Goal: Information Seeking & Learning: Check status

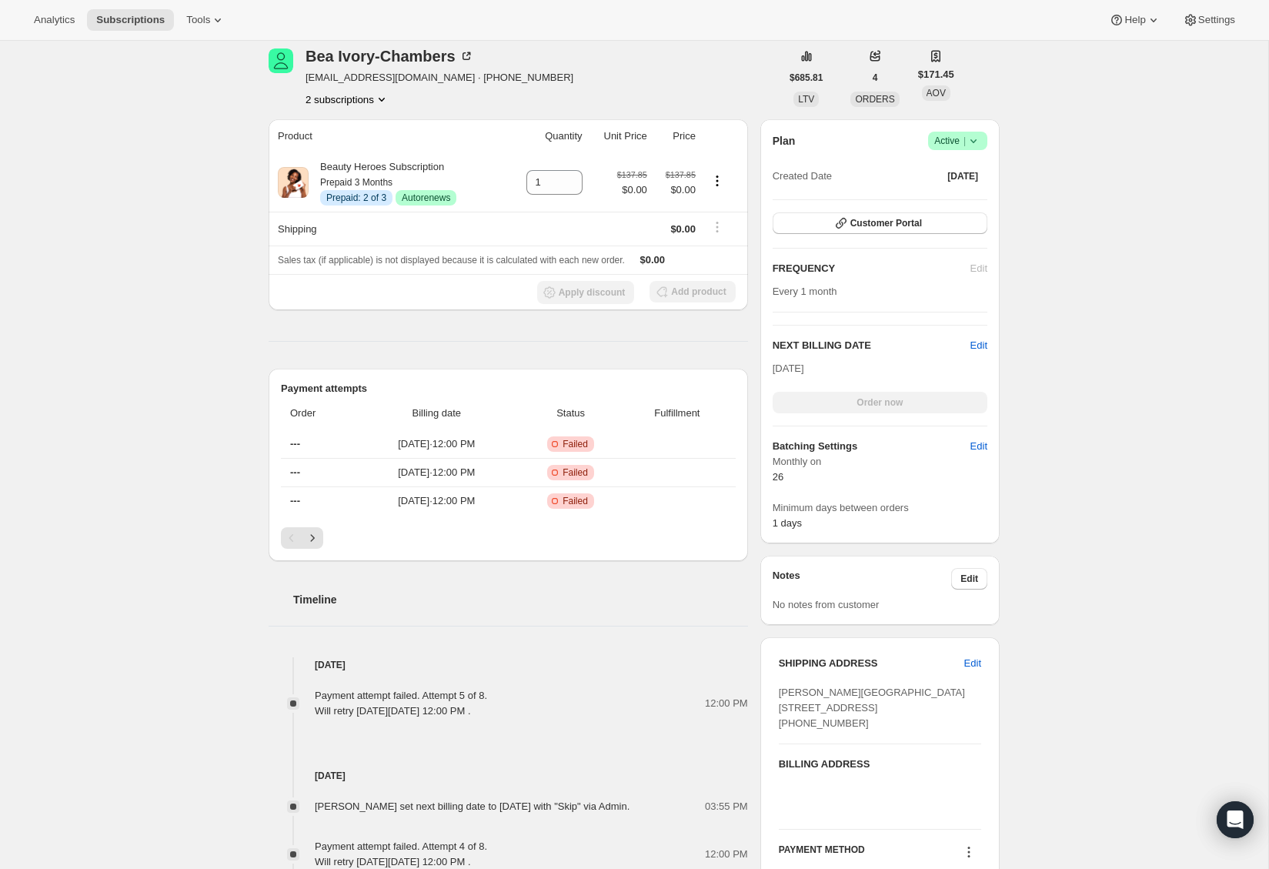
scroll to position [148, 0]
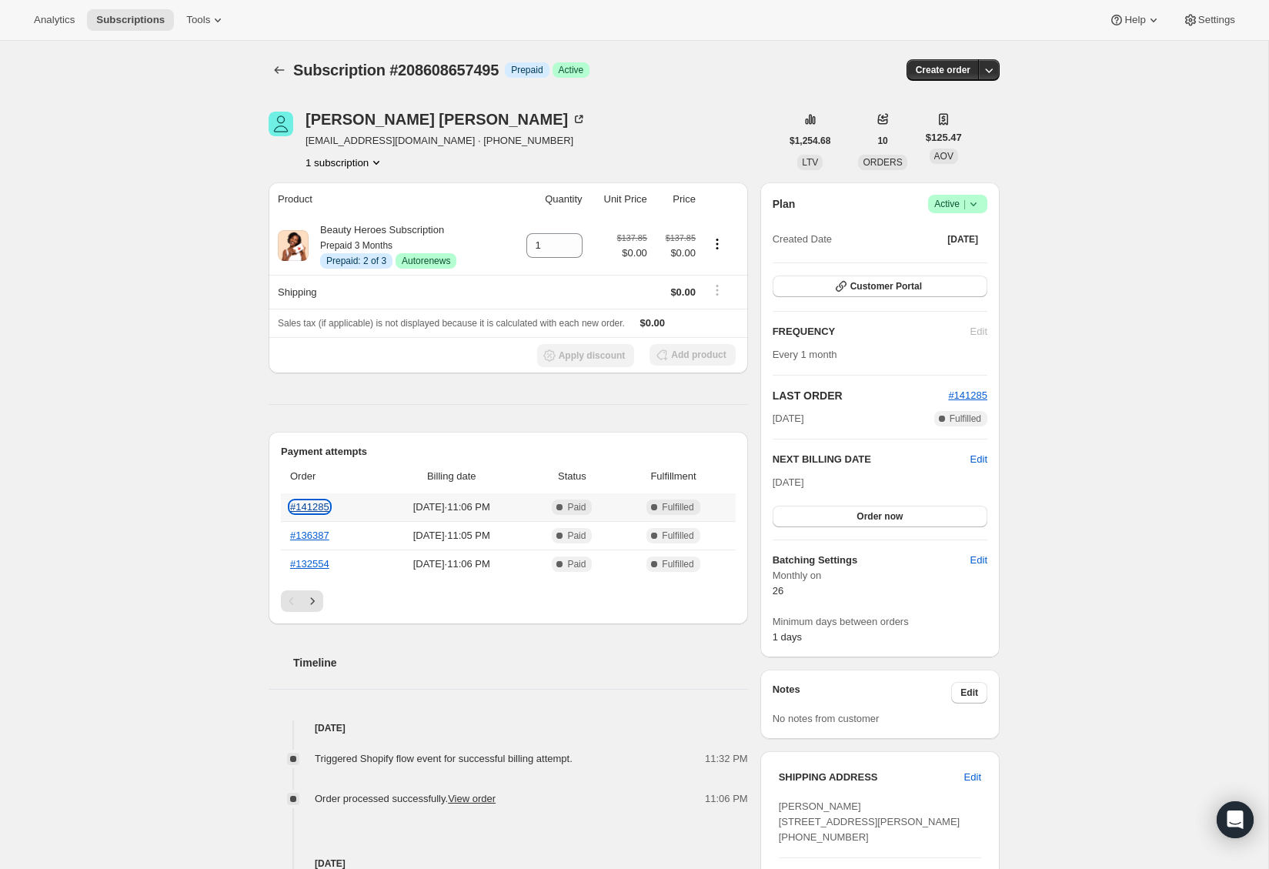
click at [313, 501] on link "#141285" at bounding box center [309, 507] width 39 height 12
drag, startPoint x: 429, startPoint y: 143, endPoint x: 308, endPoint y: 139, distance: 120.9
click at [308, 139] on span "melanortaylor@gmail.com · +14158500356" at bounding box center [446, 140] width 281 height 15
copy span "melanortaylor@gmail.com"
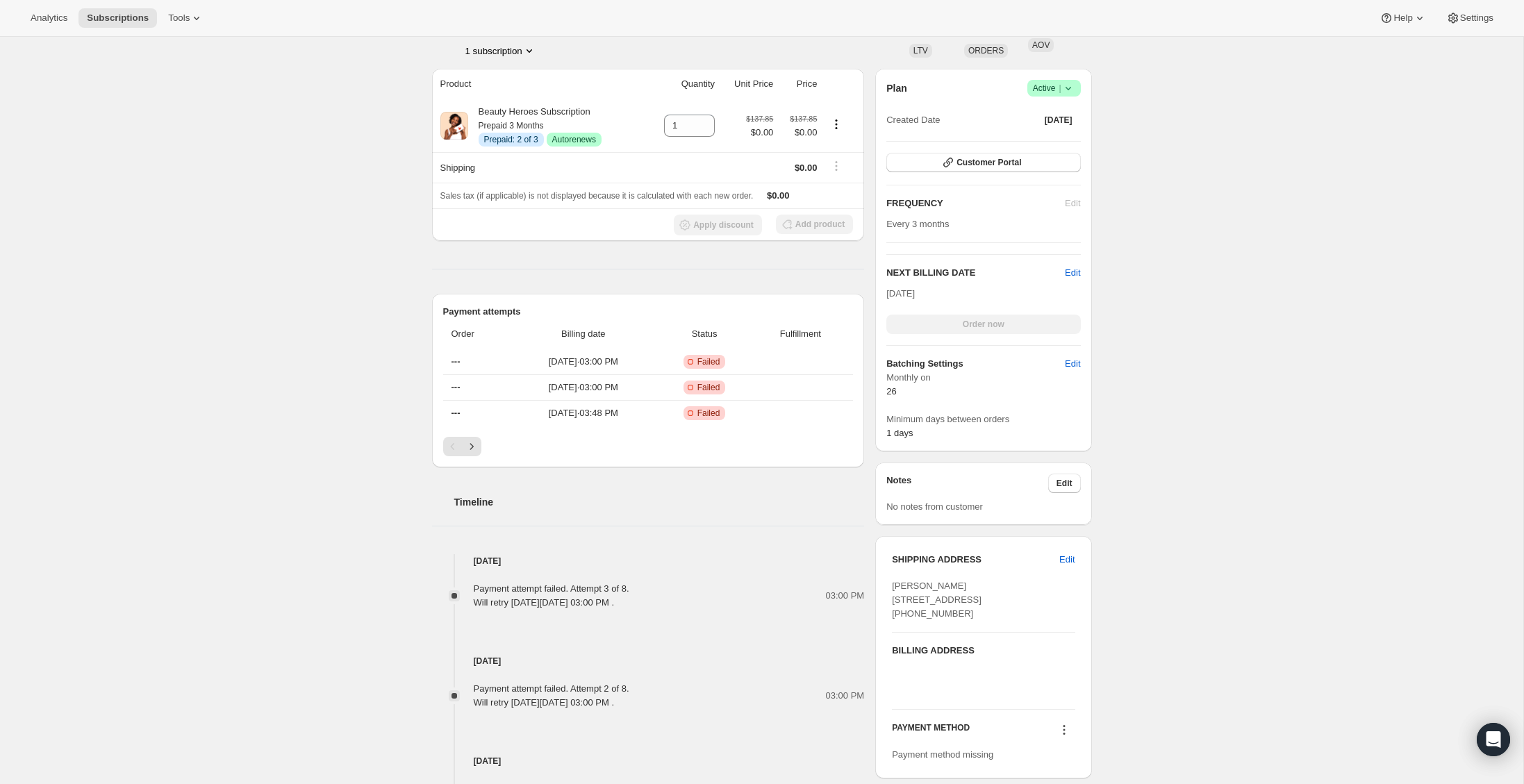
scroll to position [410, 0]
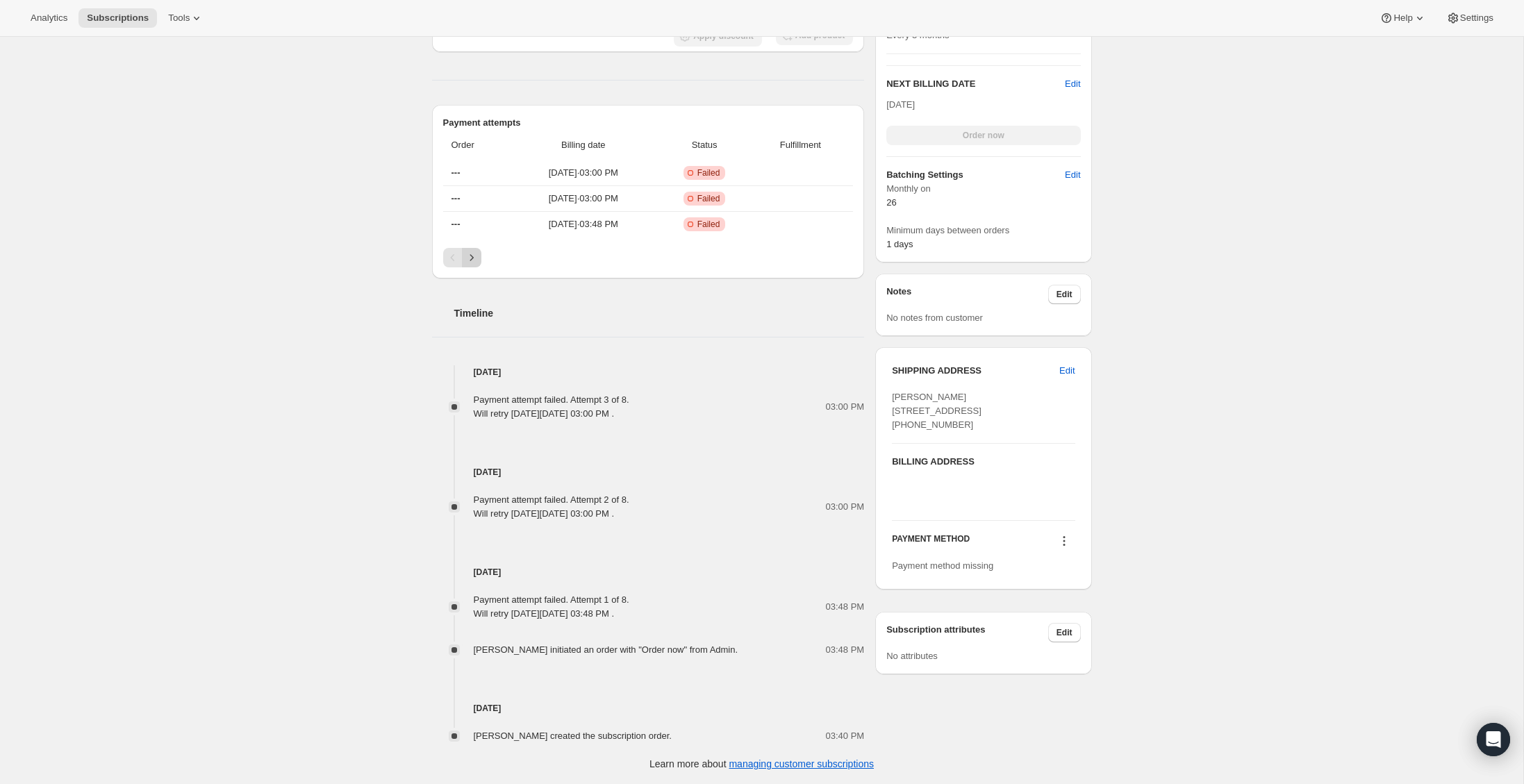
click at [470, 260] on icon "Next" at bounding box center [471, 257] width 4 height 6
click at [470, 260] on div "Pagination" at bounding box center [472, 258] width 20 height 20
click at [448, 261] on icon "Previous" at bounding box center [452, 257] width 14 height 14
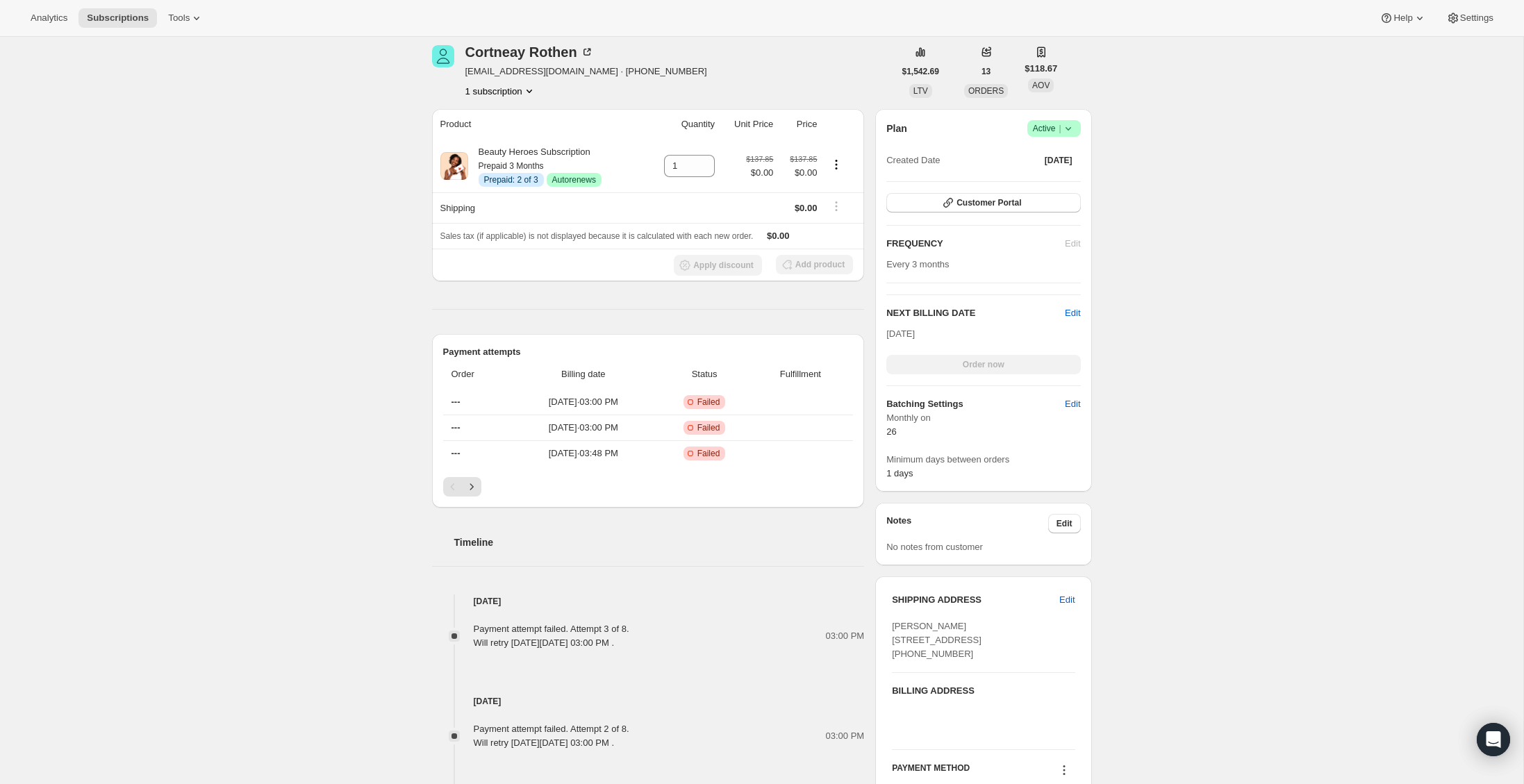
scroll to position [0, 0]
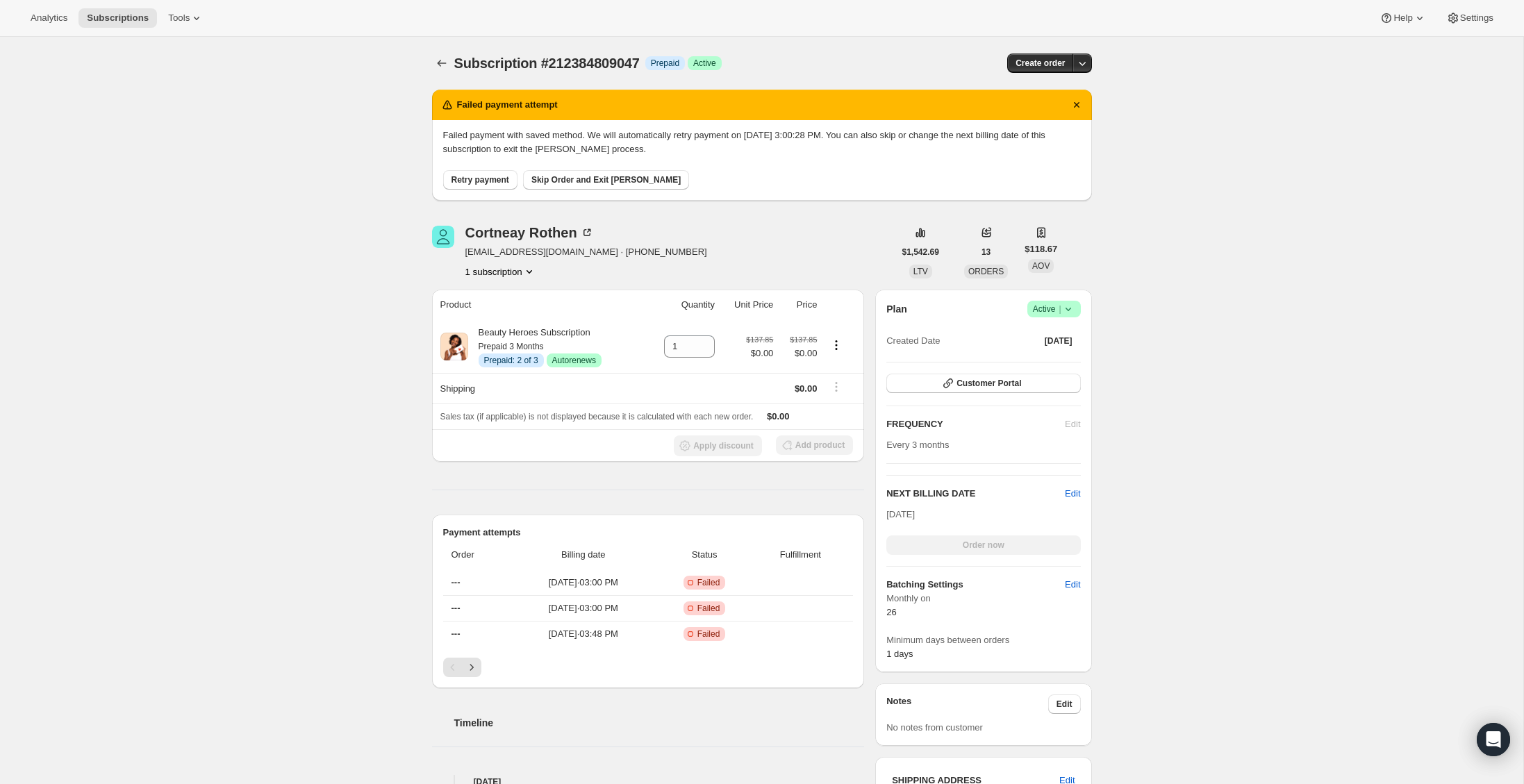
click at [513, 268] on button "1 subscription" at bounding box center [501, 271] width 71 height 14
click at [370, 345] on div "Subscription #212384809047. This page is ready Subscription #212384809047 Info …" at bounding box center [762, 615] width 1523 height 1158
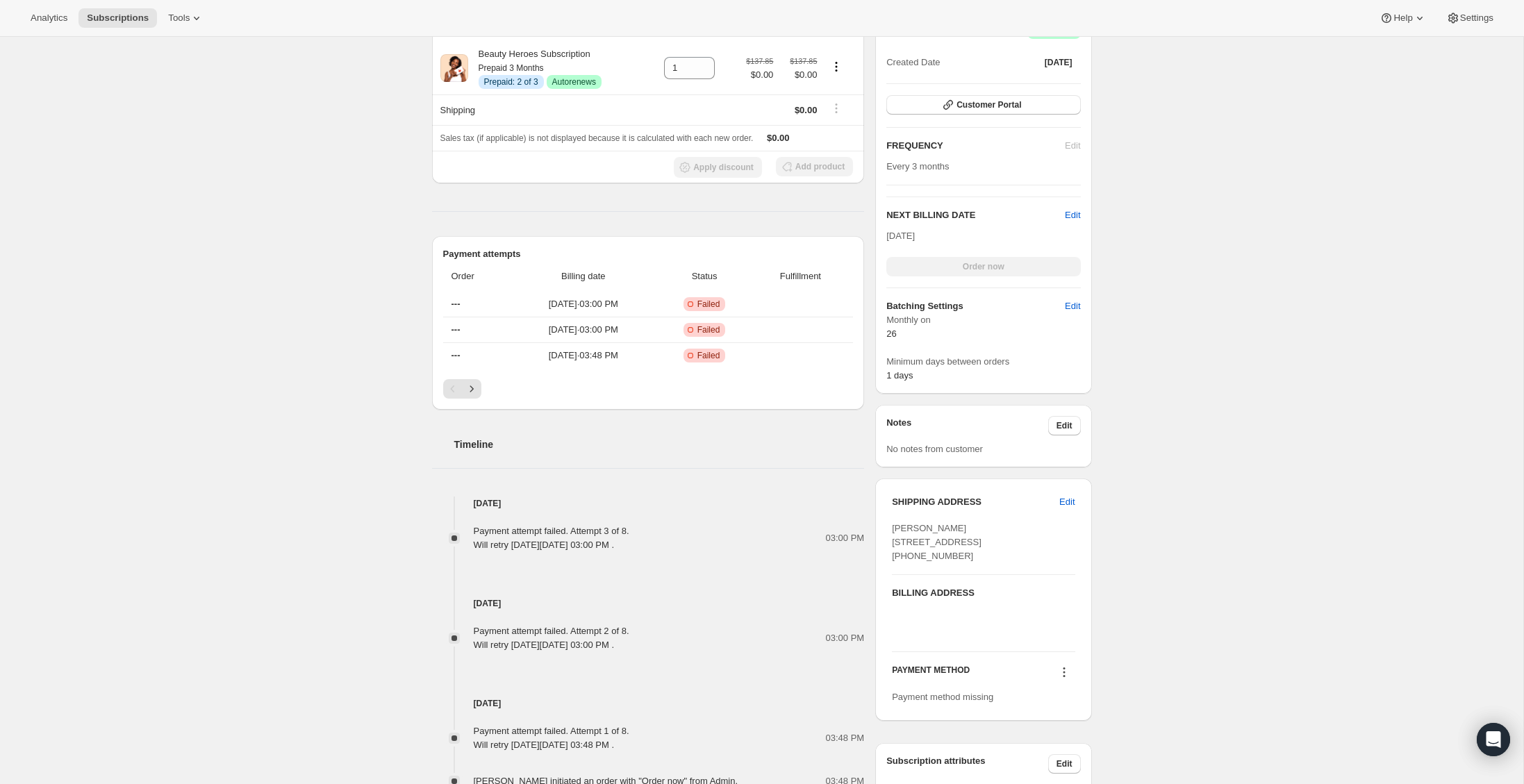
scroll to position [410, 0]
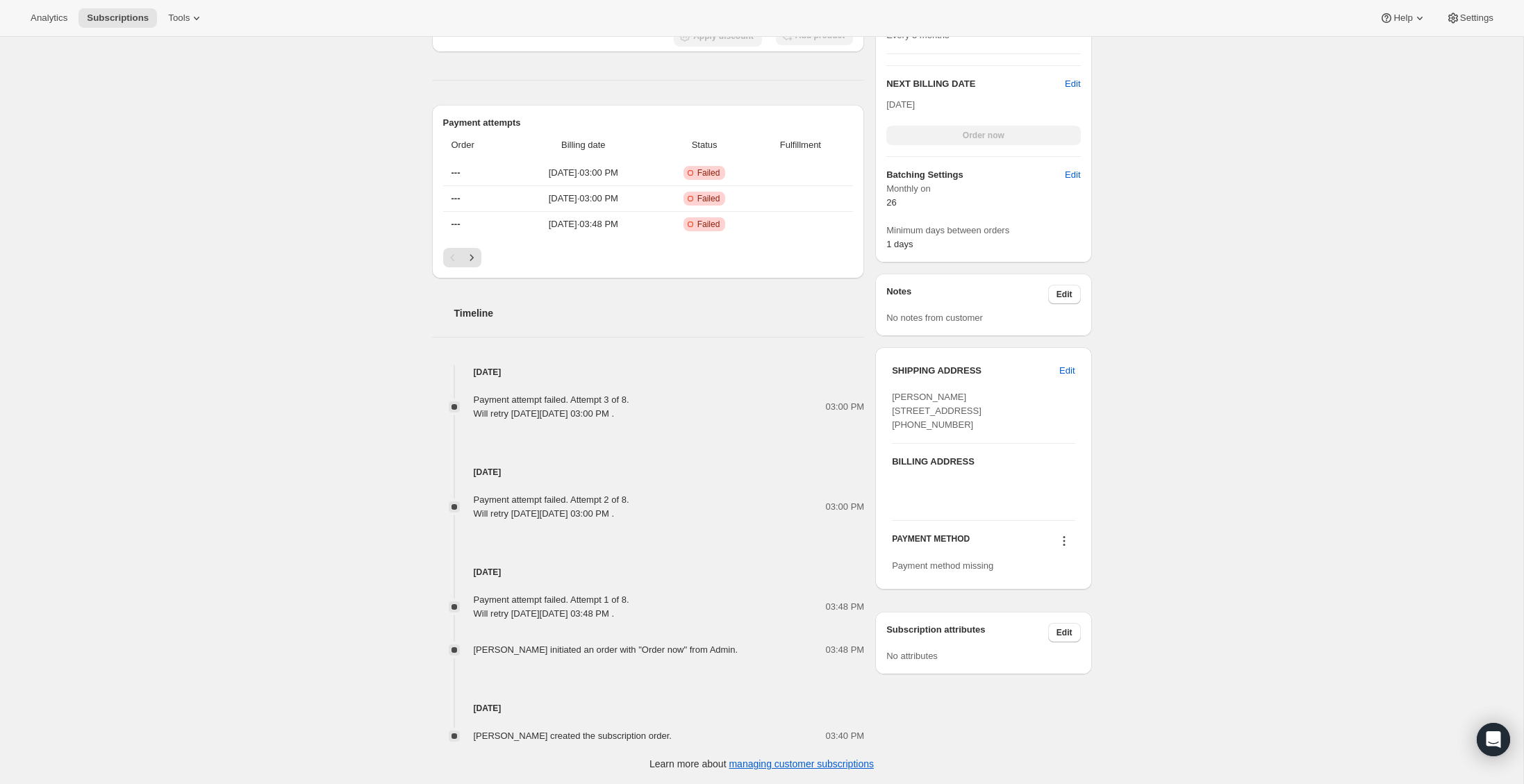
click at [1061, 548] on icon at bounding box center [1064, 540] width 14 height 14
click at [194, 463] on div "Subscription #212384809047. This page is ready Subscription #212384809047 Info …" at bounding box center [762, 206] width 1523 height 1158
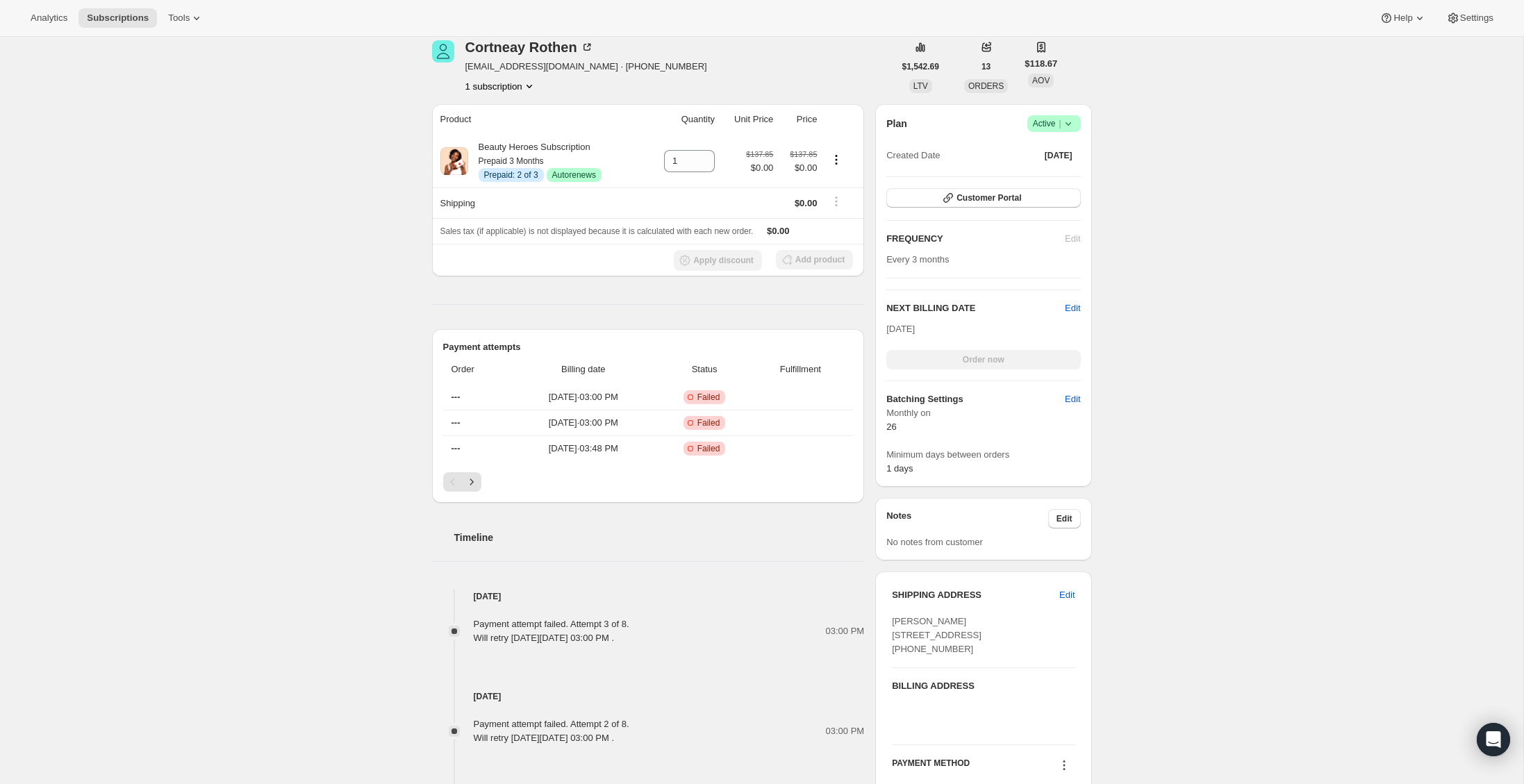
scroll to position [0, 0]
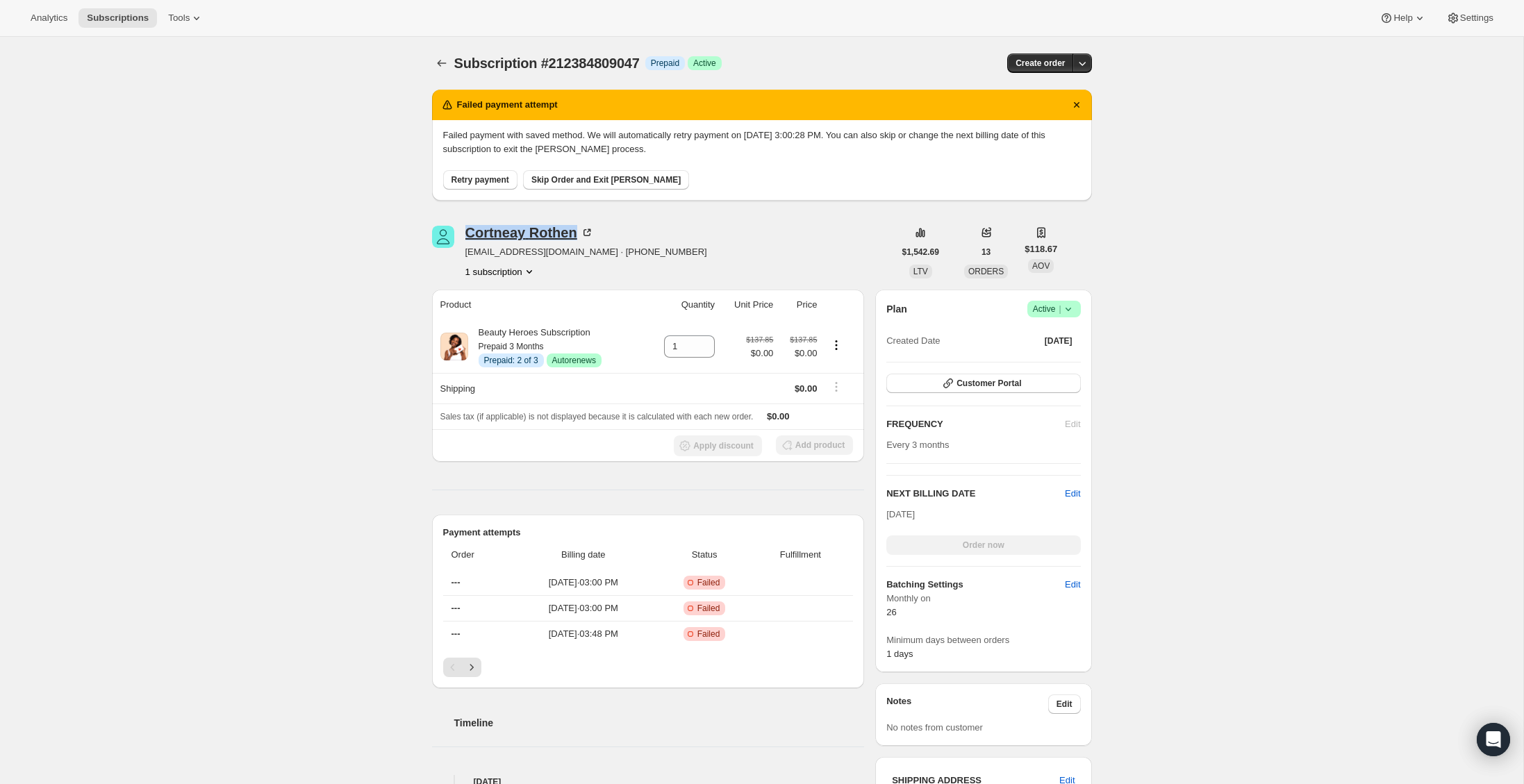
drag, startPoint x: 575, startPoint y: 233, endPoint x: 467, endPoint y: 231, distance: 108.0
click at [467, 231] on div "Cortneay Rothen" at bounding box center [530, 232] width 128 height 14
click at [700, 252] on div "Cortneay Rothen crothen2@icloud.com · +14155964635 1 subscription" at bounding box center [663, 252] width 462 height 53
drag, startPoint x: 460, startPoint y: 252, endPoint x: 559, endPoint y: 254, distance: 99.0
click at [559, 254] on div "Cortneay Rothen crothen2@icloud.com · +14155964635 1 subscription" at bounding box center [663, 252] width 462 height 53
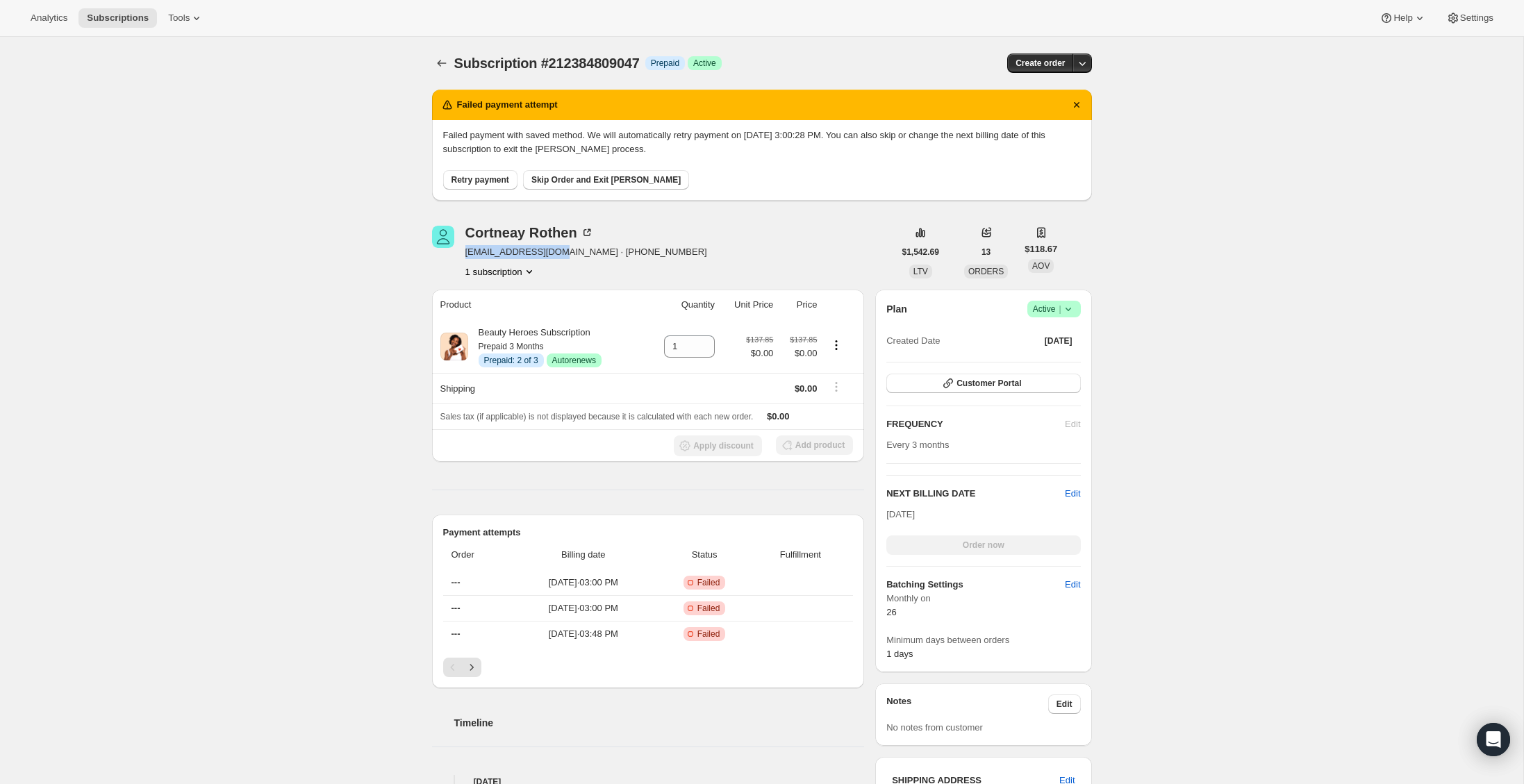
copy span "crothen2@icloud.com"
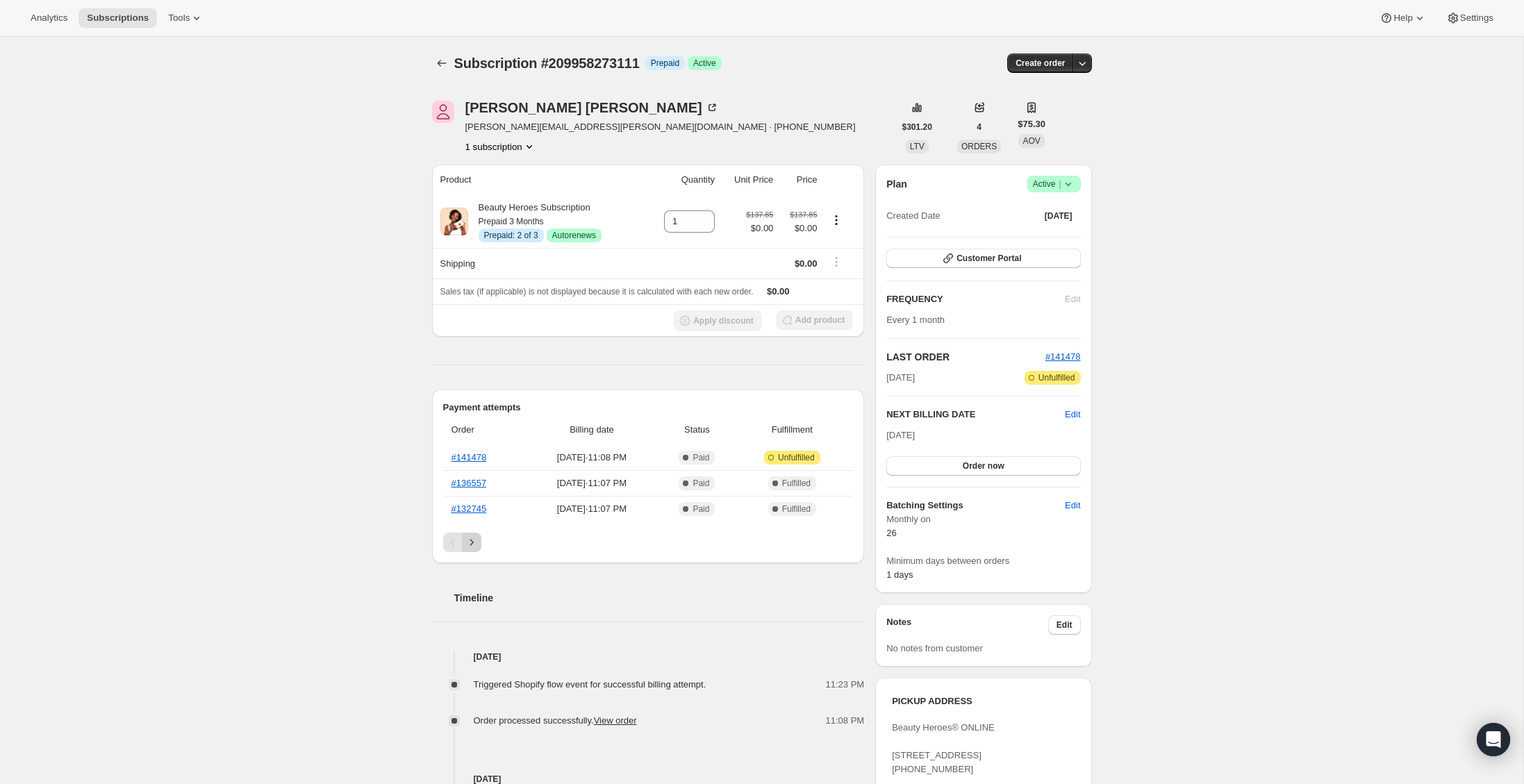
click at [467, 544] on icon "Next" at bounding box center [471, 542] width 14 height 14
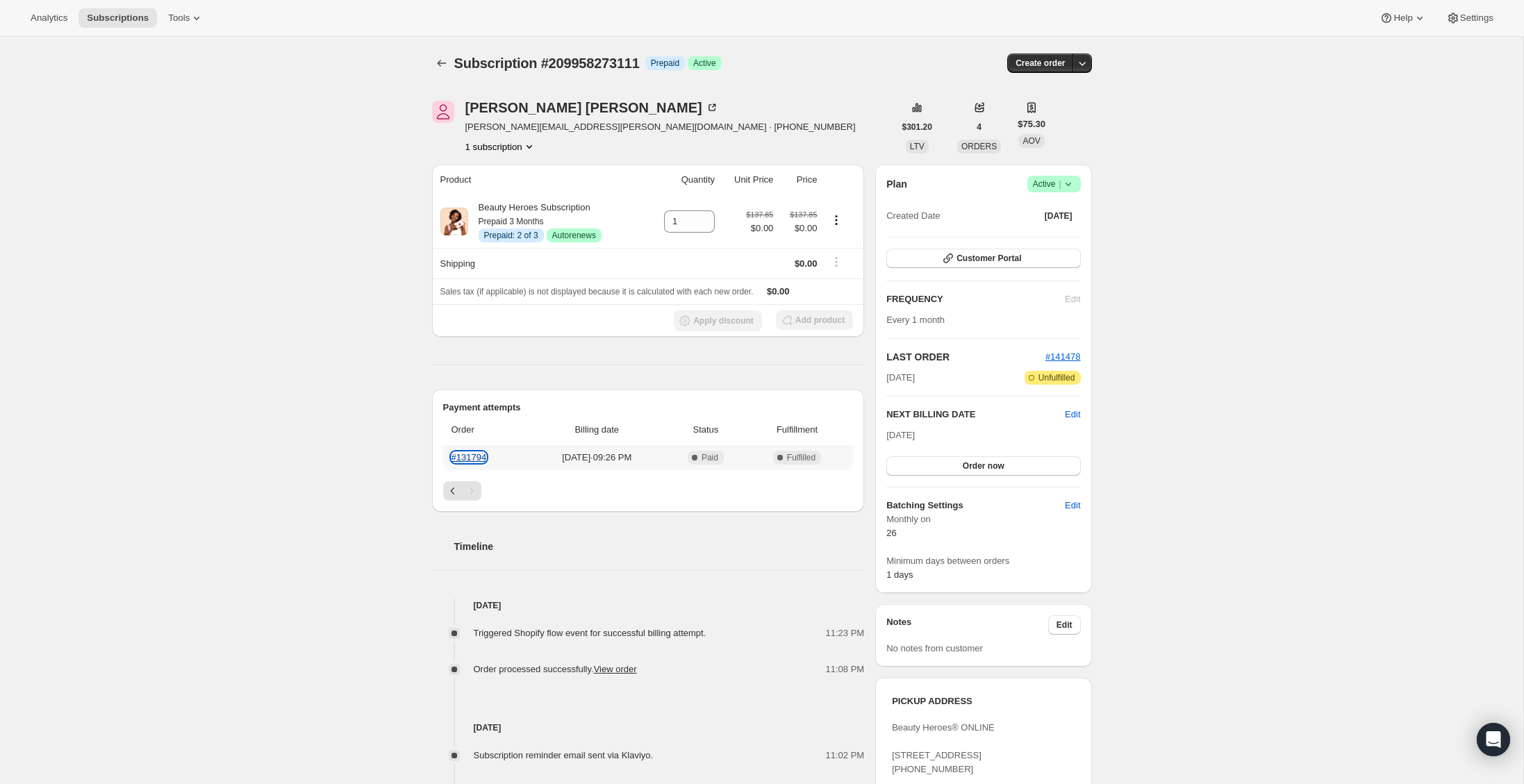
click at [472, 455] on link "#131794" at bounding box center [468, 457] width 35 height 11
click at [450, 489] on icon "Previous" at bounding box center [452, 491] width 14 height 14
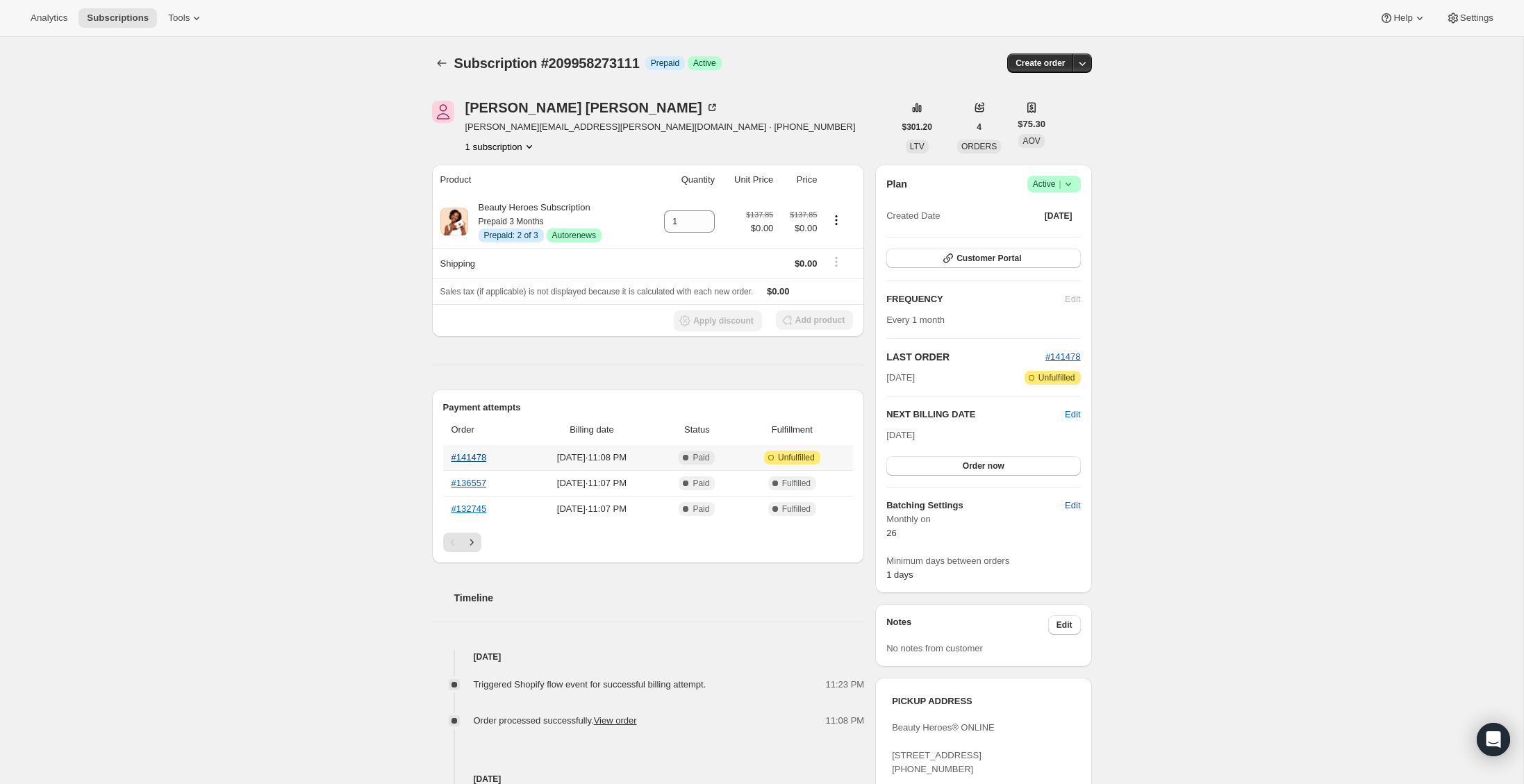
click at [463, 455] on link "#141478" at bounding box center [468, 457] width 35 height 11
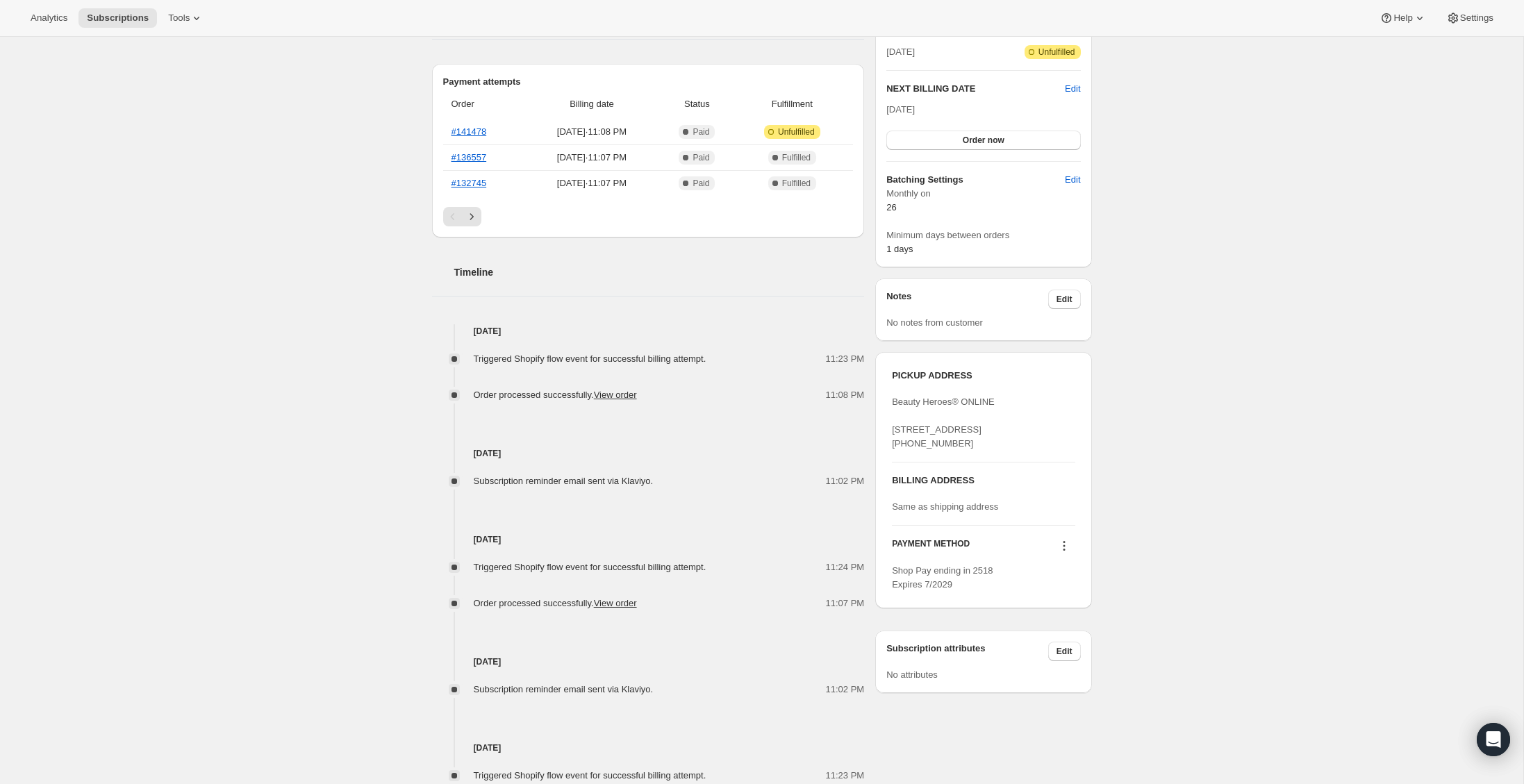
scroll to position [344, 0]
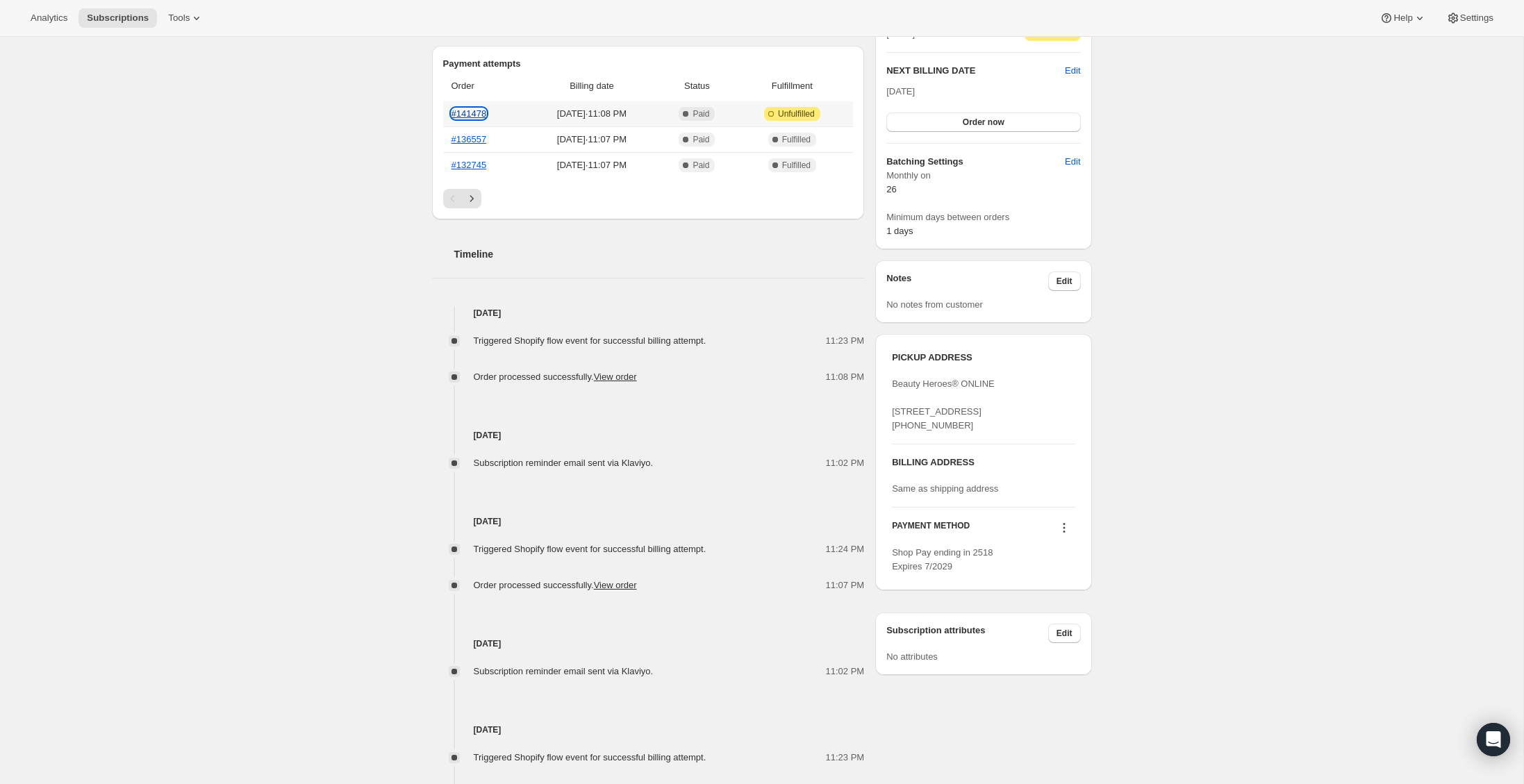
click at [466, 113] on link "#141478" at bounding box center [468, 114] width 35 height 11
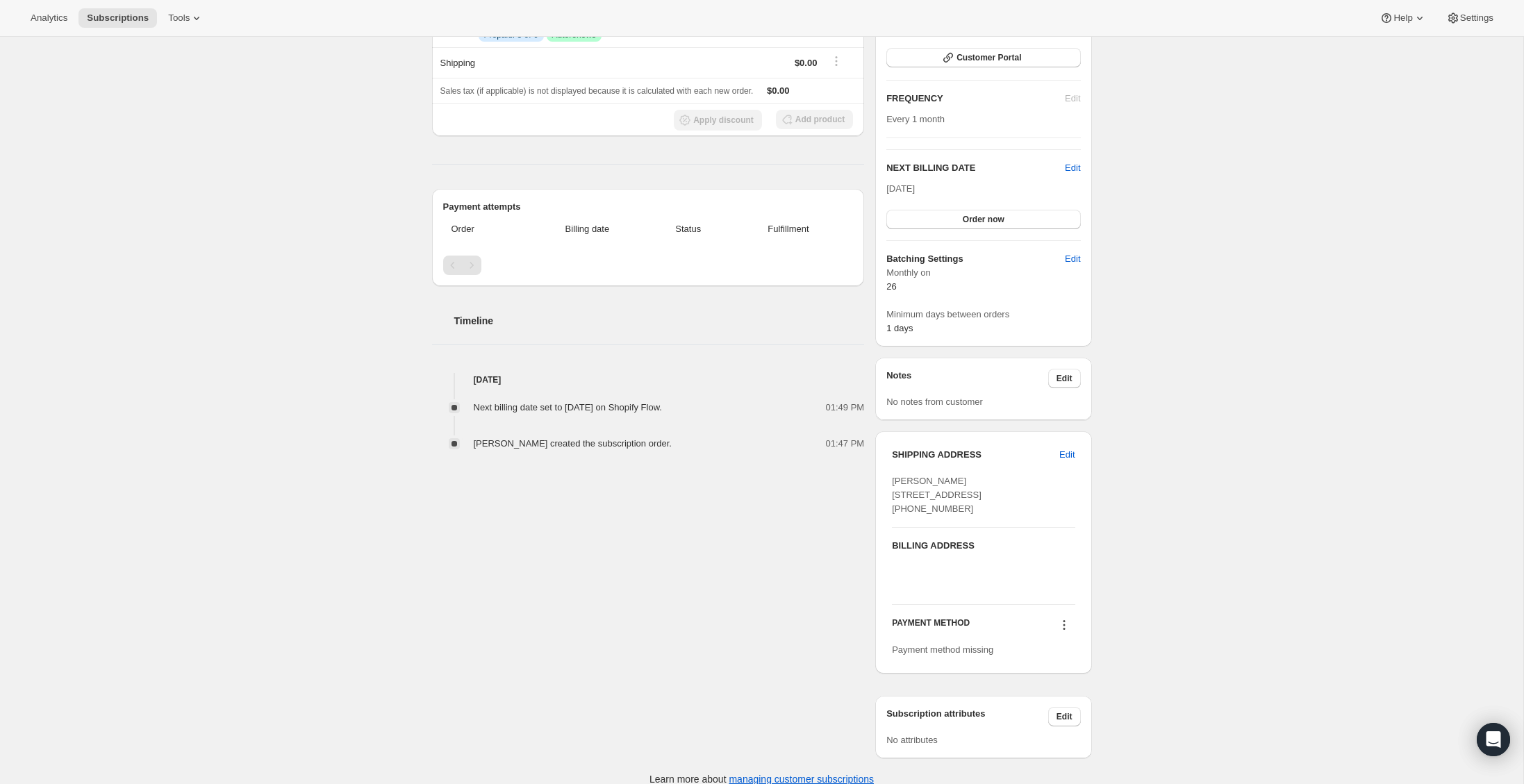
scroll to position [243, 0]
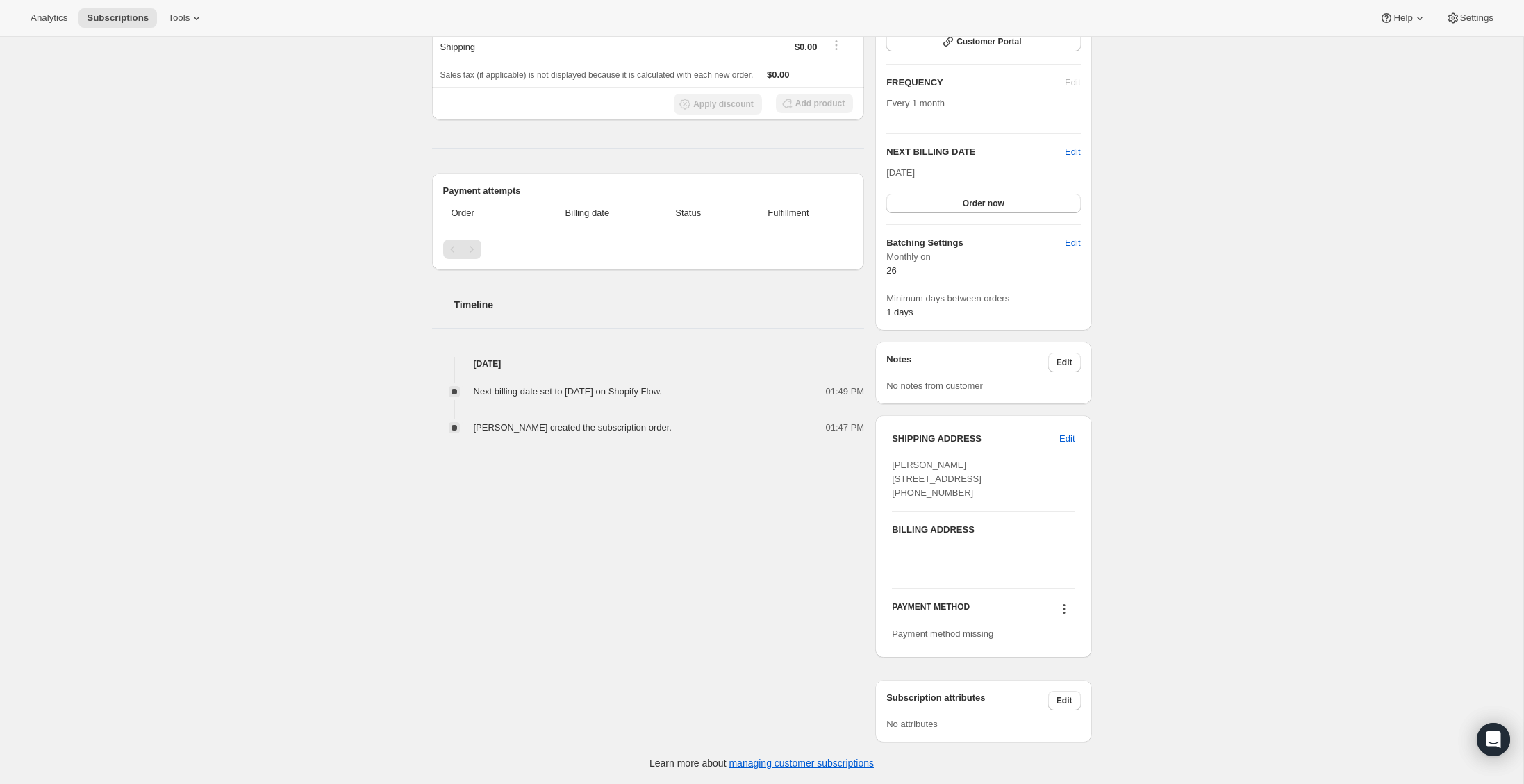
click at [1066, 610] on icon at bounding box center [1064, 608] width 14 height 14
click at [1067, 658] on span "Select payment method" at bounding box center [1060, 663] width 95 height 11
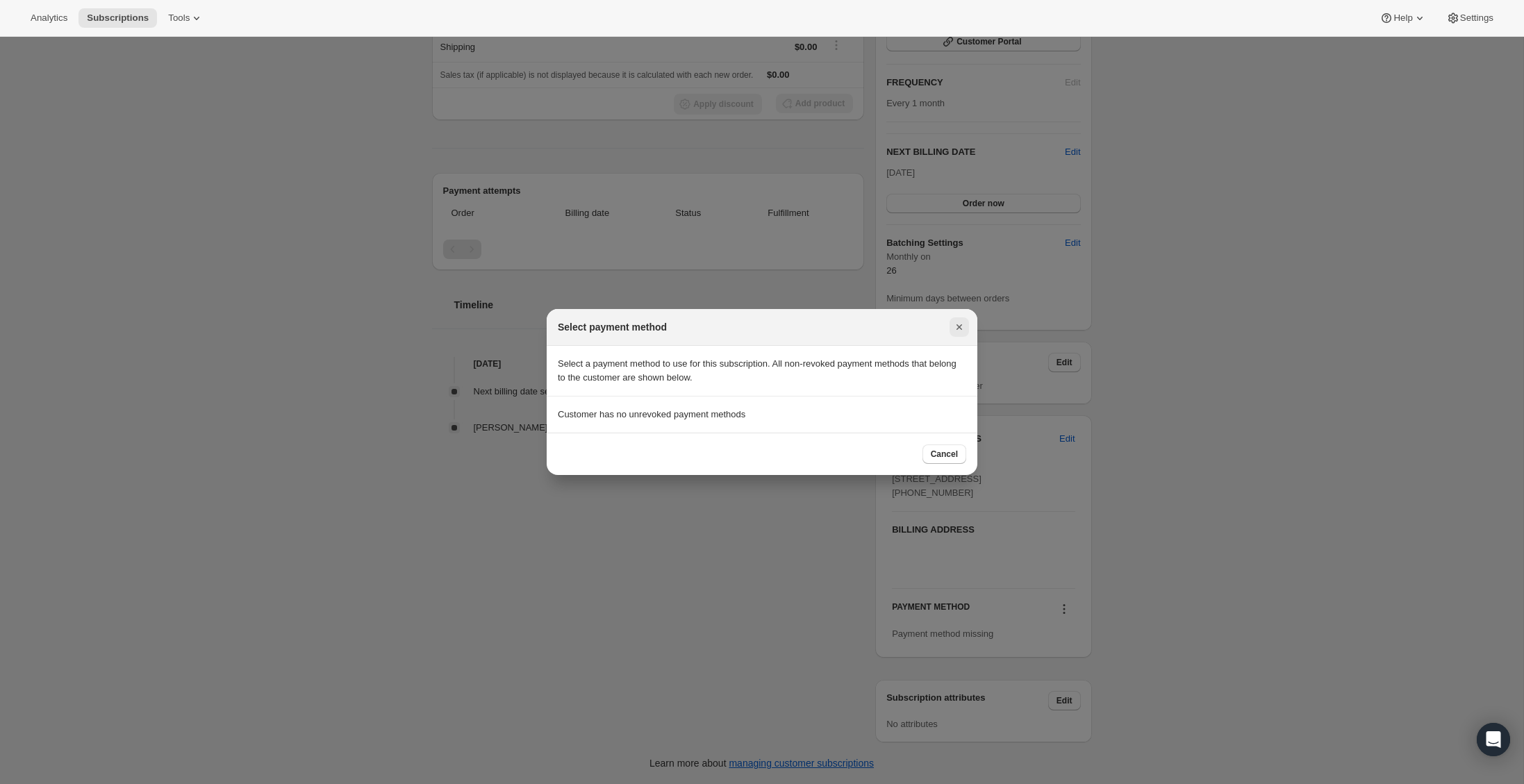
click at [965, 329] on icon "Close" at bounding box center [958, 327] width 14 height 14
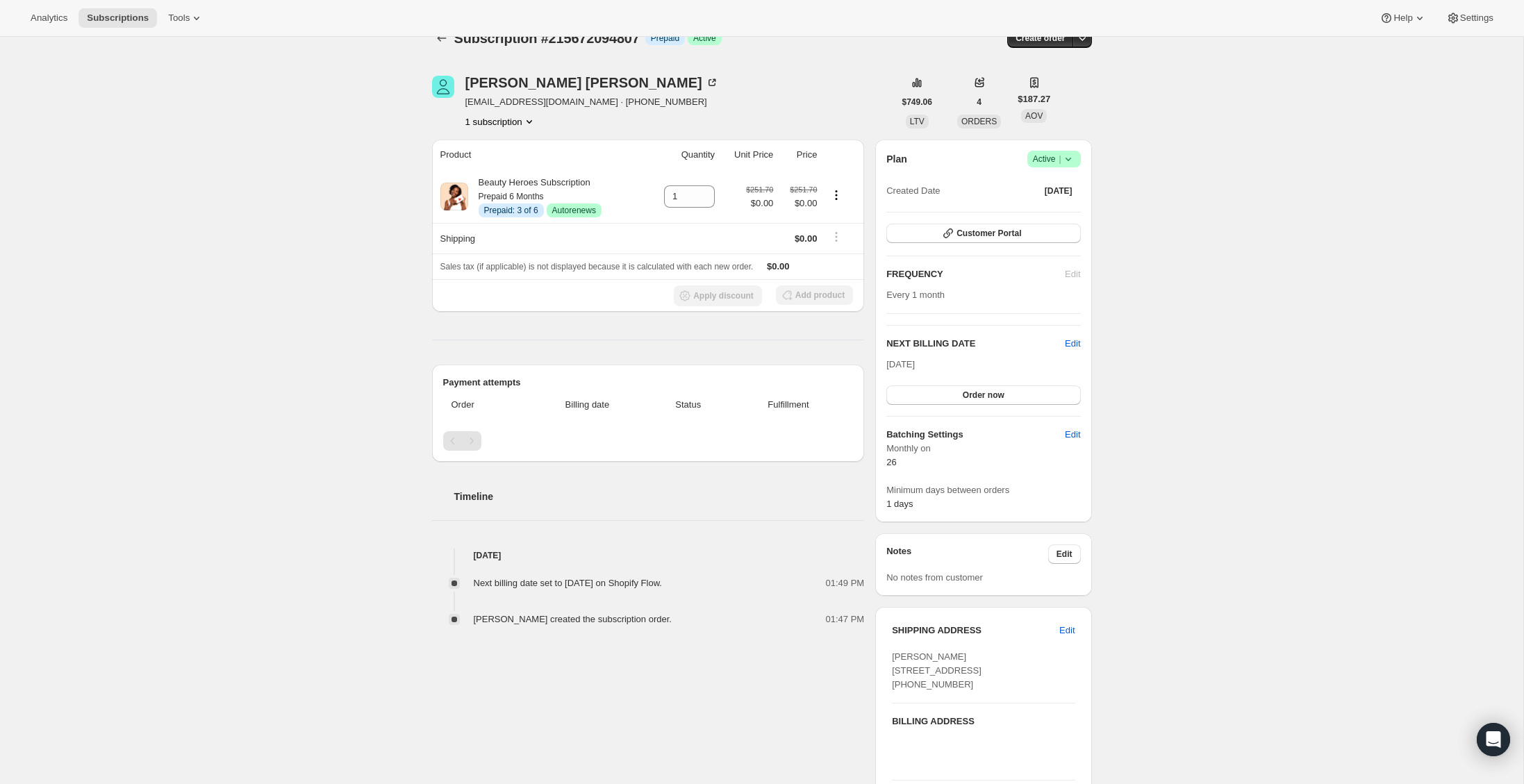
scroll to position [0, 0]
